Goal: Transaction & Acquisition: Purchase product/service

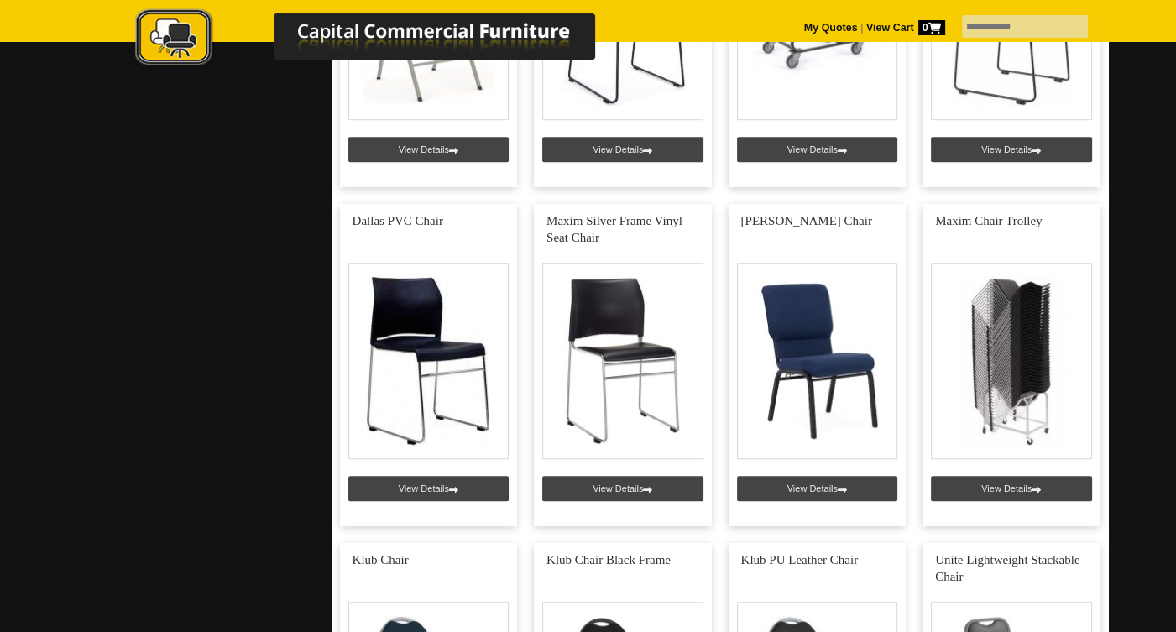
scroll to position [1225, 0]
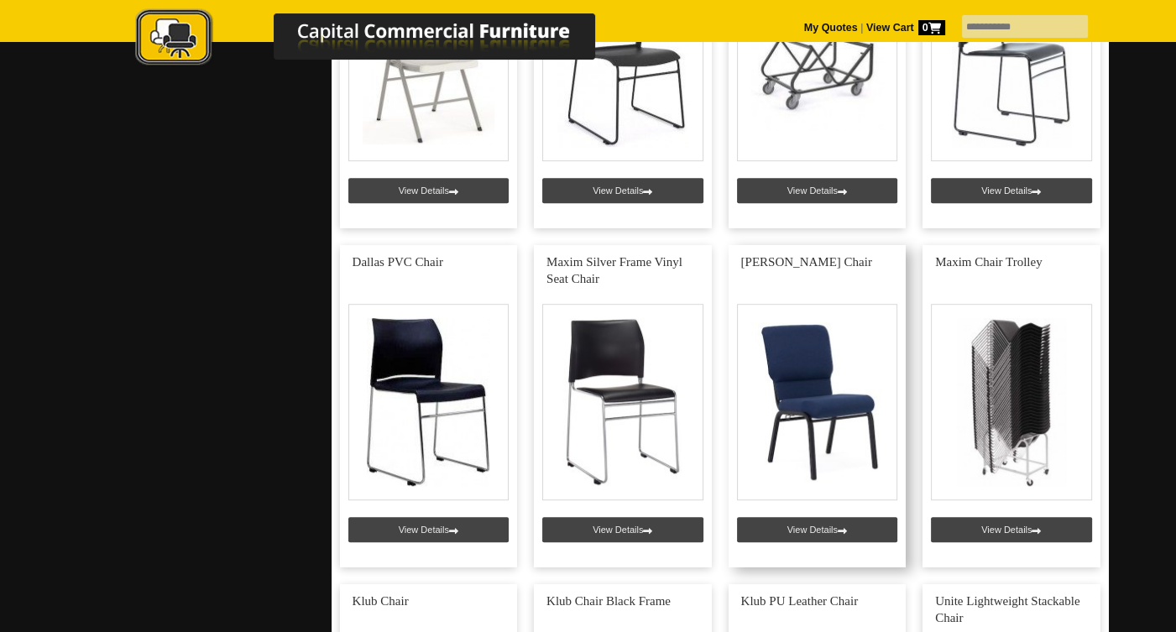
click at [840, 431] on link at bounding box center [817, 406] width 178 height 322
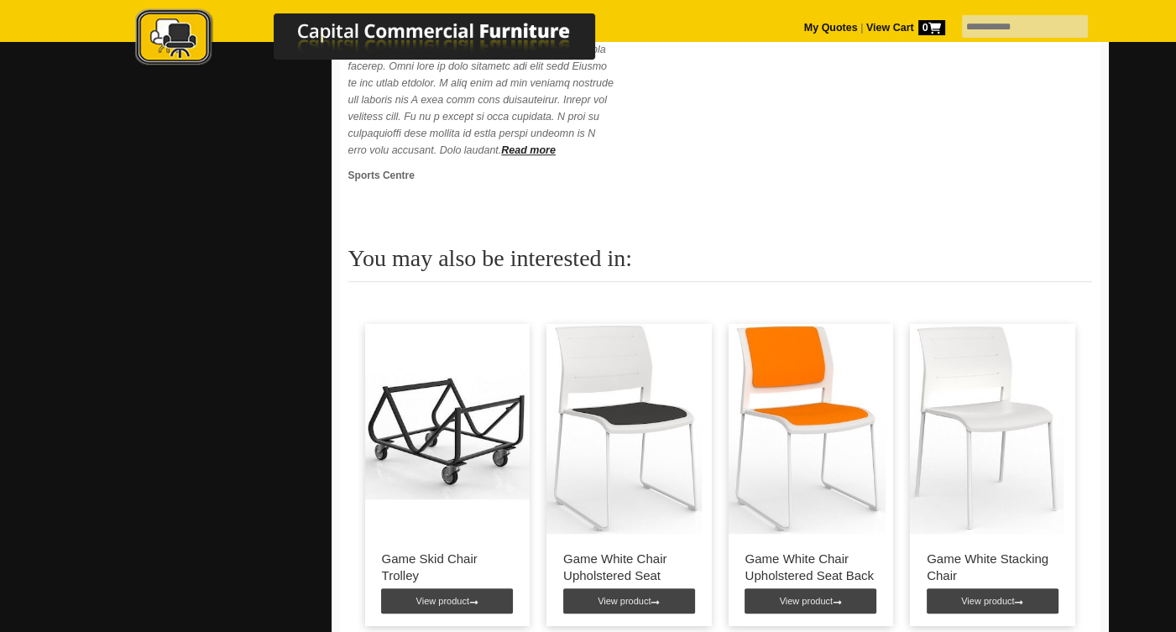
scroll to position [587, 0]
